Goal: Information Seeking & Learning: Learn about a topic

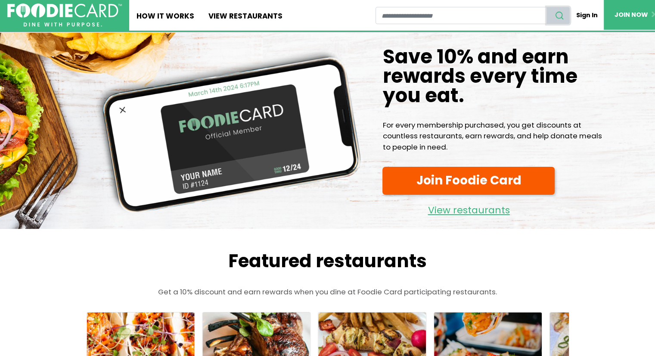
click at [558, 12] on use "search" at bounding box center [559, 15] width 7 height 7
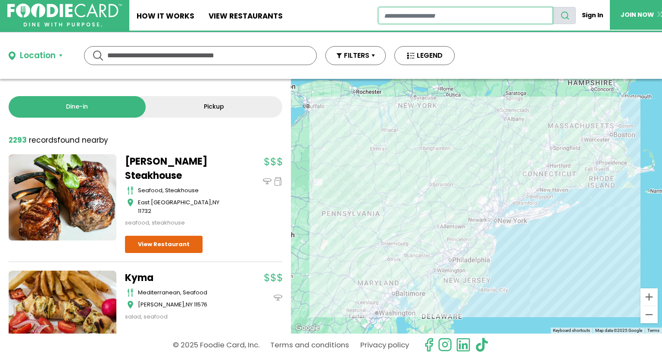
click at [410, 14] on input "restaurant search" at bounding box center [465, 15] width 175 height 17
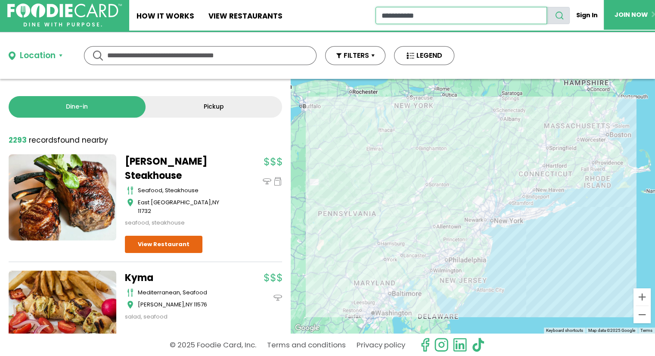
type input "**********"
click at [547, 7] on button "search" at bounding box center [558, 15] width 23 height 17
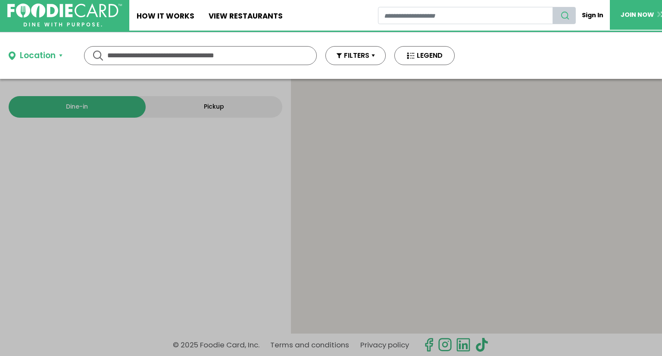
type input "**********"
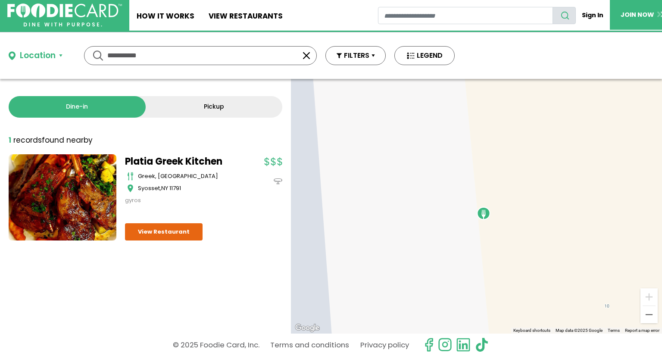
click at [79, 195] on link at bounding box center [63, 197] width 108 height 86
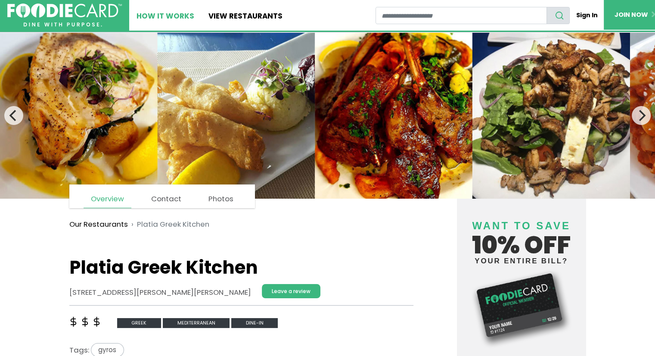
click at [163, 12] on link "How It Works" at bounding box center [165, 15] width 72 height 31
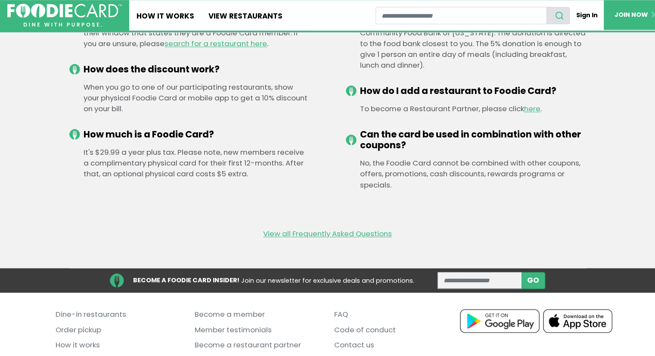
scroll to position [1187, 0]
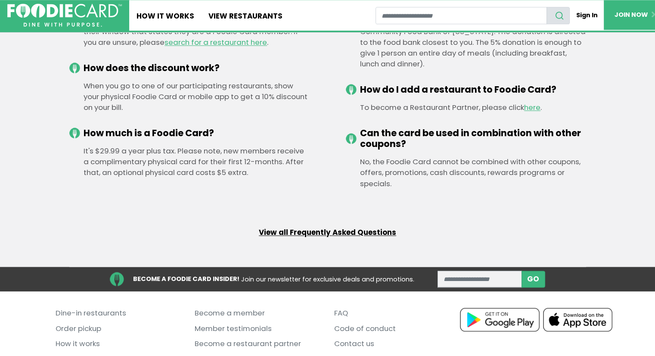
click at [314, 234] on link "View all Frequently Asked Questions" at bounding box center [327, 232] width 137 height 11
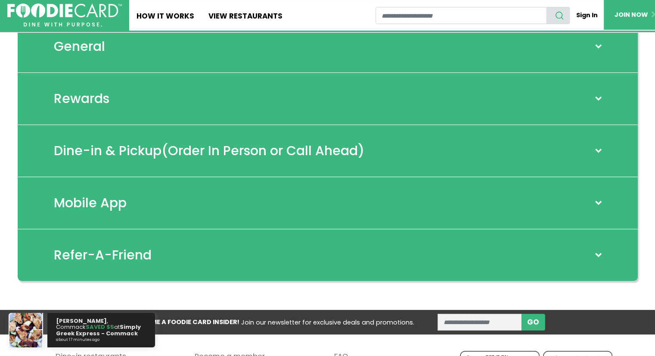
scroll to position [78, 0]
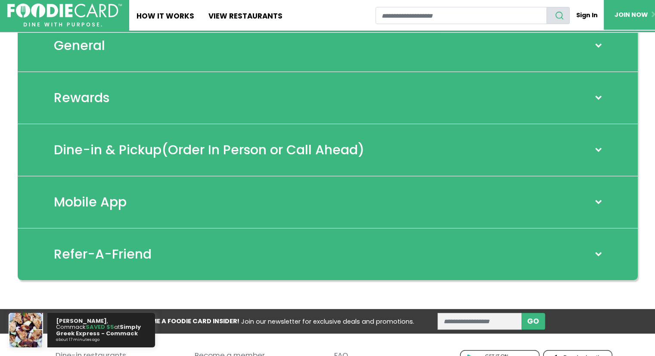
click at [134, 46] on div "General" at bounding box center [328, 46] width 621 height 52
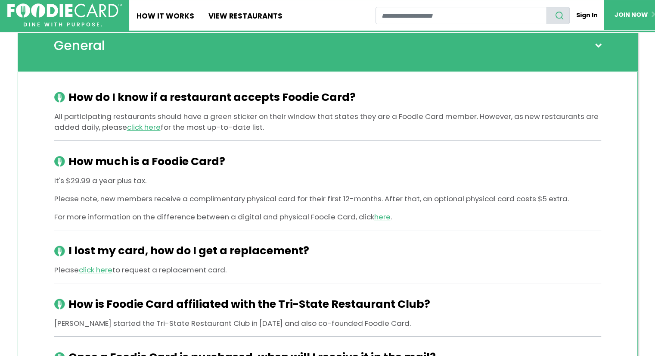
click at [601, 44] on span at bounding box center [598, 45] width 11 height 7
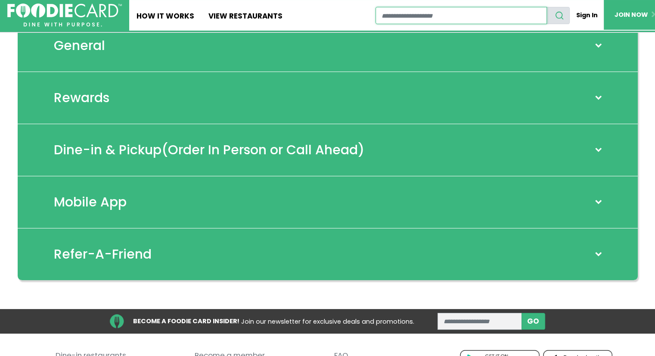
click at [400, 13] on input "restaurant search" at bounding box center [462, 15] width 172 height 17
click at [306, 15] on ul "Home How It Works View restaurants" at bounding box center [252, 15] width 246 height 31
